Goal: Find specific page/section: Find specific page/section

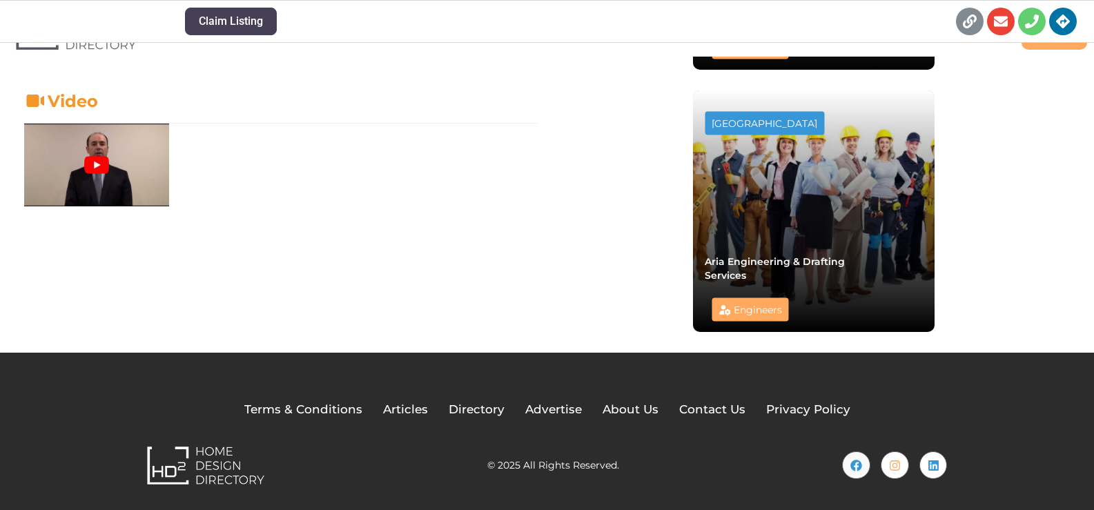
scroll to position [1045, 0]
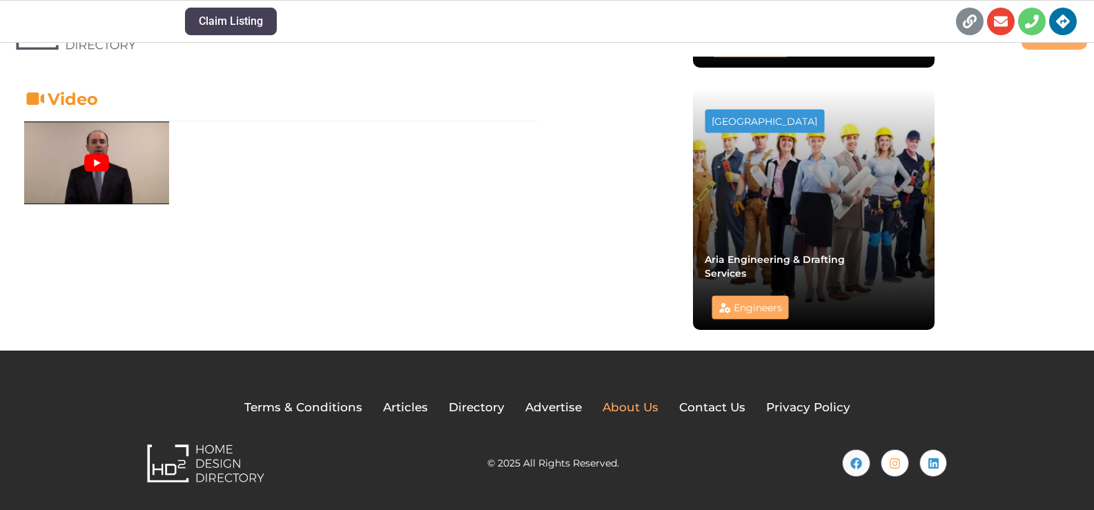
click at [616, 408] on span "About Us" at bounding box center [631, 408] width 56 height 18
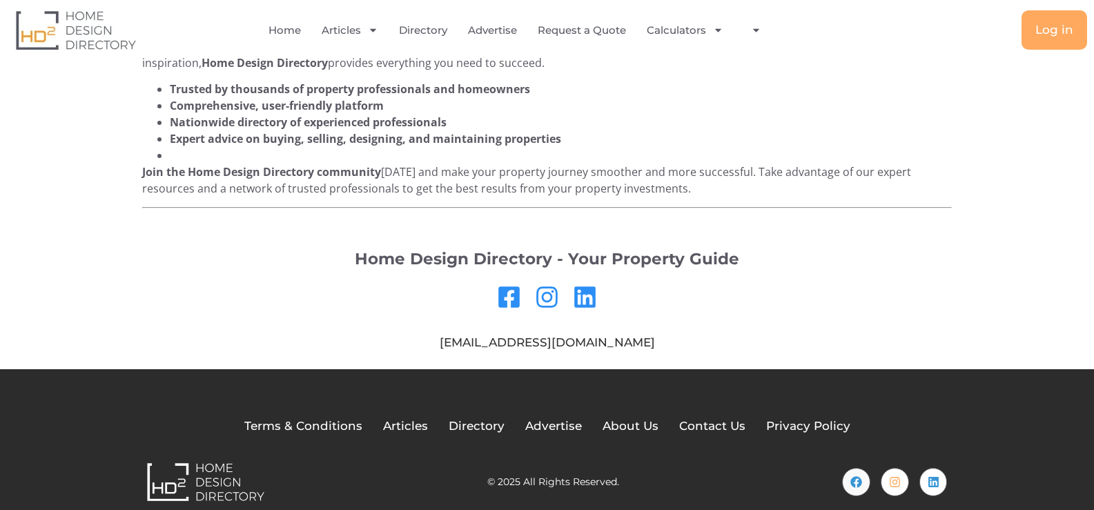
scroll to position [1233, 0]
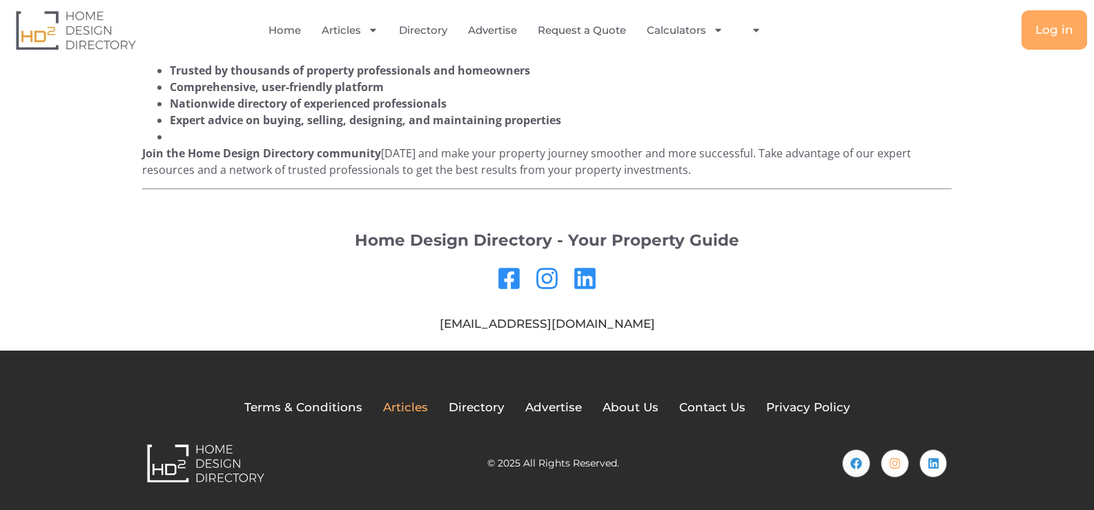
click at [418, 404] on span "Articles" at bounding box center [405, 408] width 45 height 18
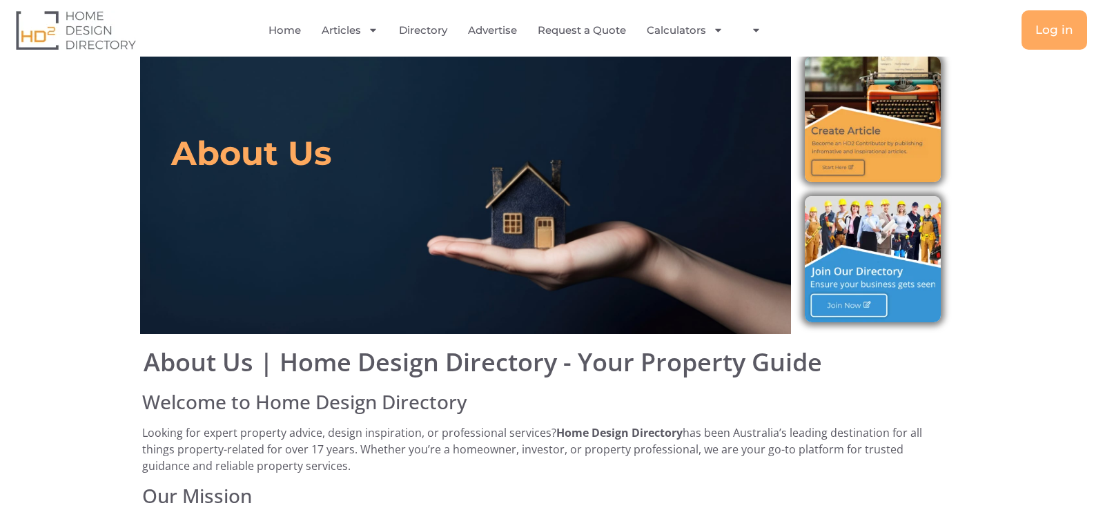
scroll to position [0, 0]
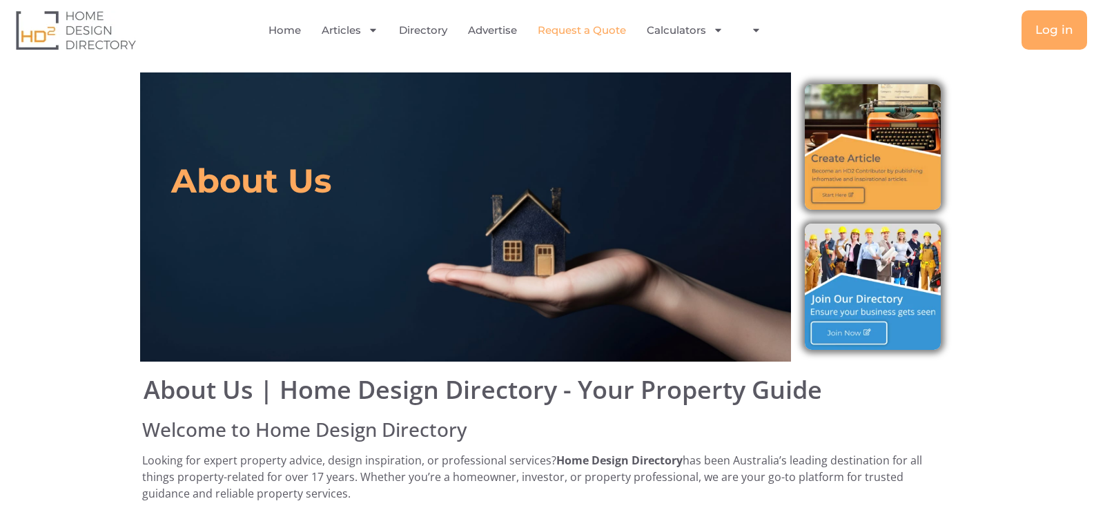
click at [583, 29] on link "Request a Quote" at bounding box center [582, 30] width 88 height 32
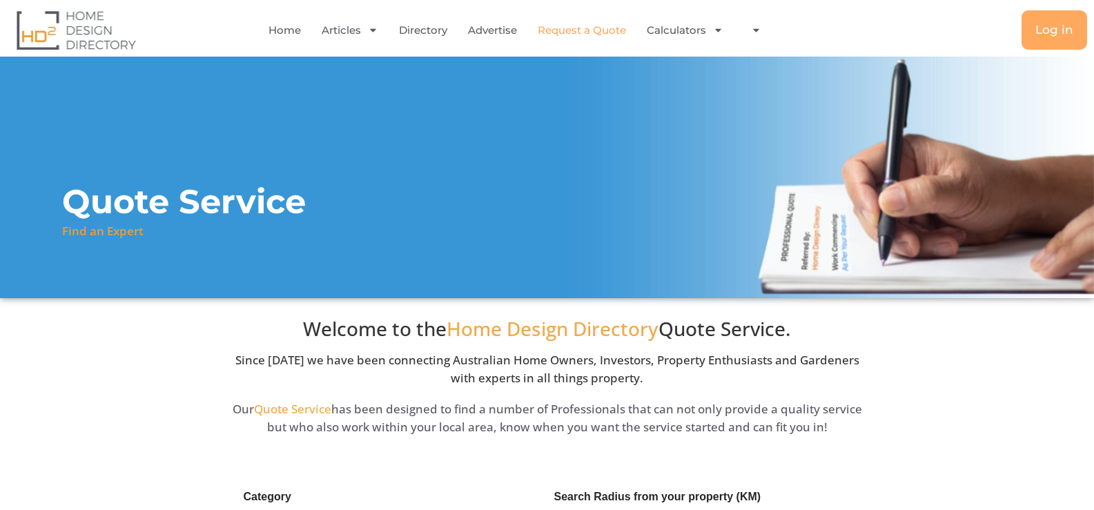
click at [150, 335] on div "Welcome to the Home Design Directory Quote Service. Since 2006 we have been con…" at bounding box center [547, 374] width 828 height 152
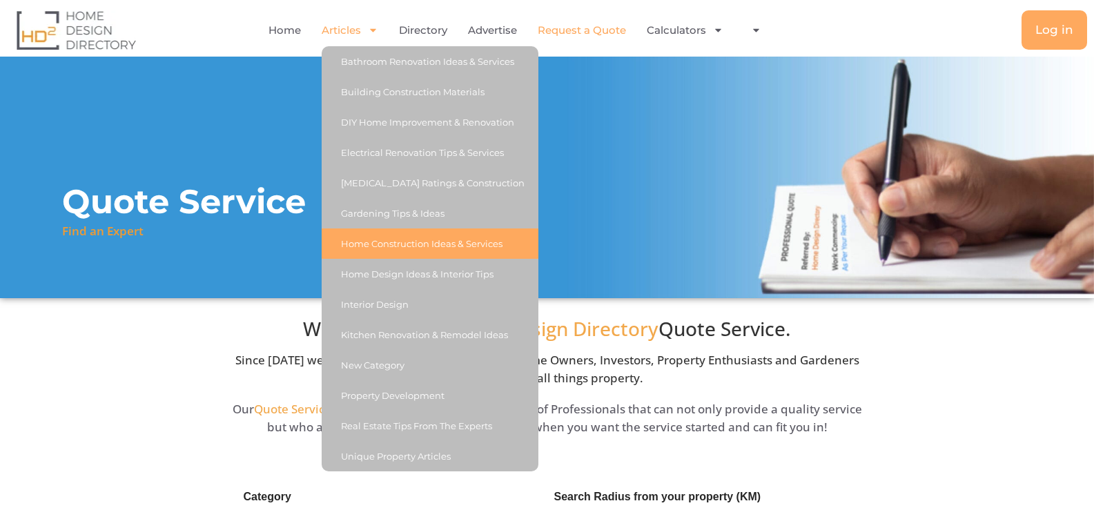
click at [391, 242] on link "Home Construction Ideas & Services" at bounding box center [430, 243] width 217 height 30
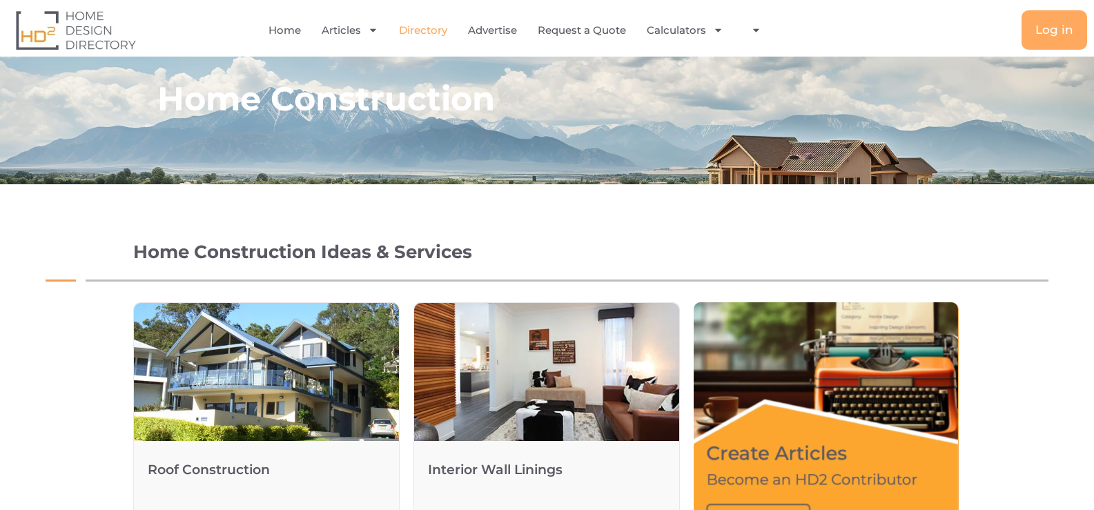
click at [425, 28] on link "Directory" at bounding box center [423, 30] width 48 height 32
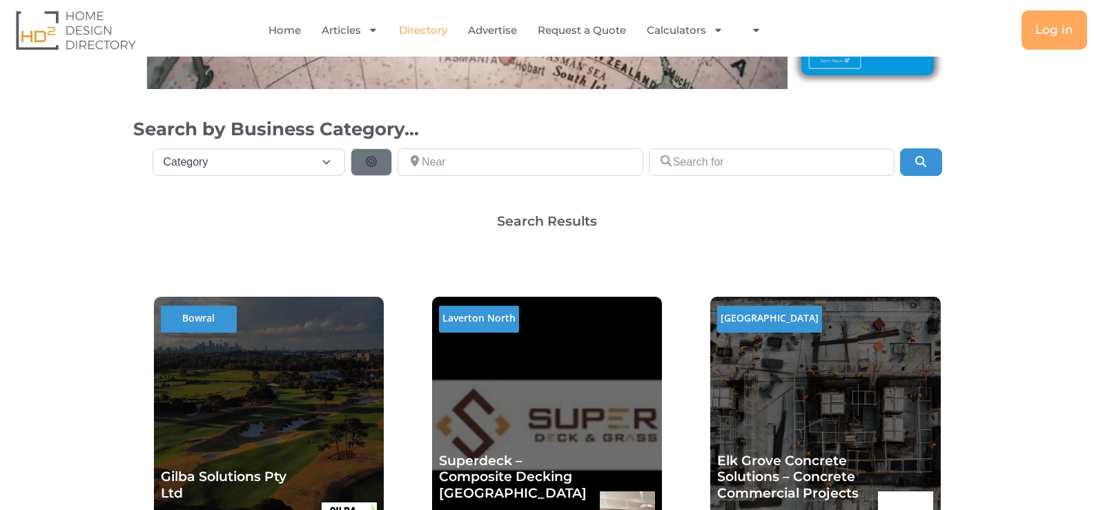
scroll to position [304, 0]
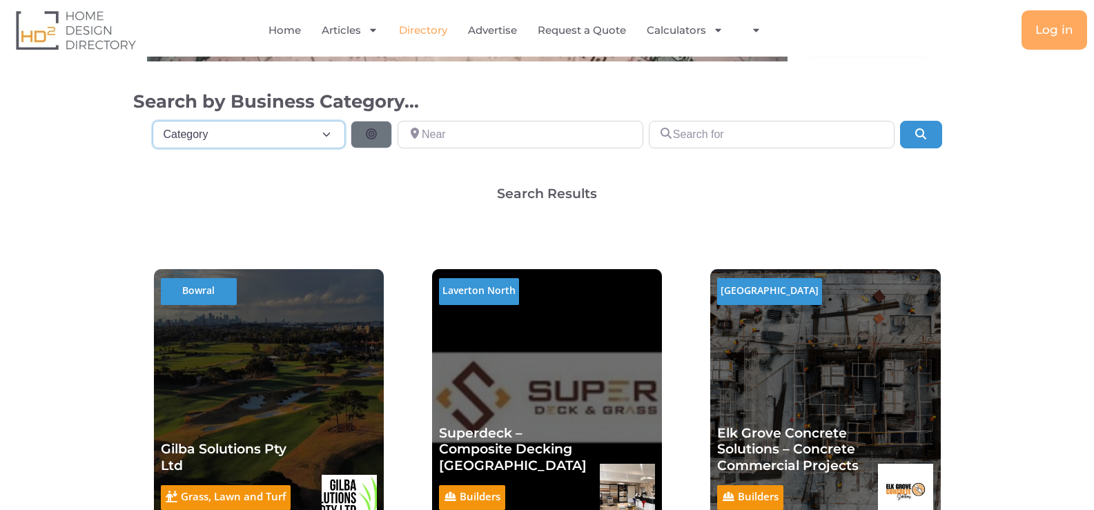
click at [326, 135] on select "Category Category Accounting Antenna Installation & Services Architects Bathroo…" at bounding box center [249, 135] width 193 height 28
select select "509"
click at [153, 121] on select "Category Category Accounting Antenna Installation & Services Architects Bathroo…" at bounding box center [249, 135] width 193 height 28
click at [610, 138] on input "Near" at bounding box center [521, 135] width 246 height 28
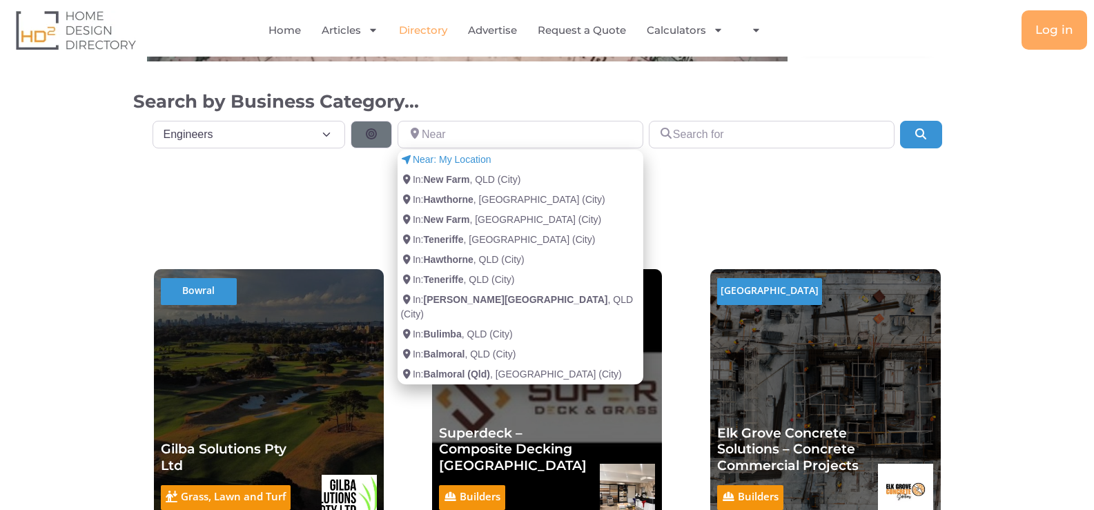
click at [494, 327] on span "In: Bulimba , QLD (City)" at bounding box center [456, 334] width 112 height 14
type input "In: Bulimba (City)"
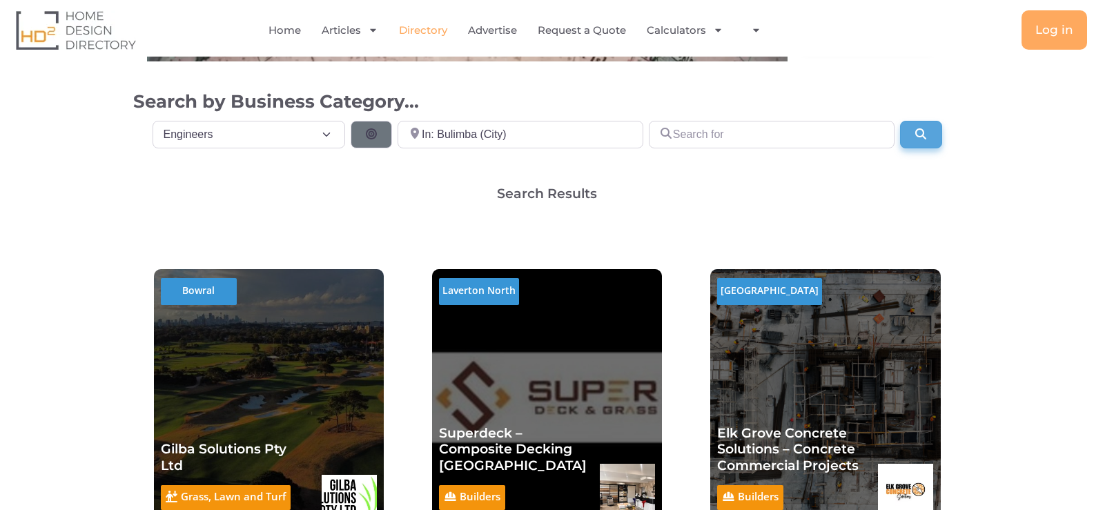
click at [925, 133] on icon "Search" at bounding box center [921, 133] width 14 height 11
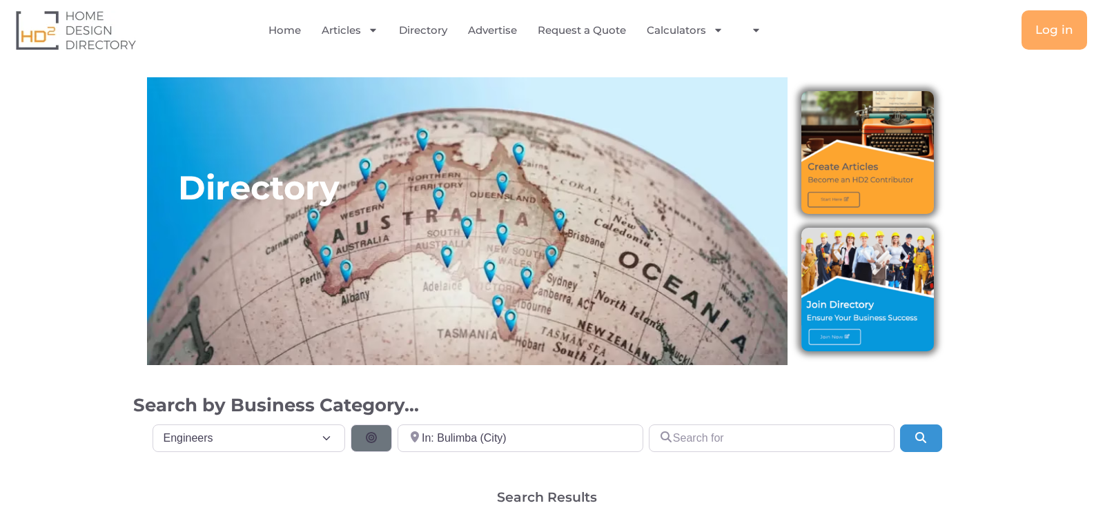
select select "509"
